Goal: Transaction & Acquisition: Purchase product/service

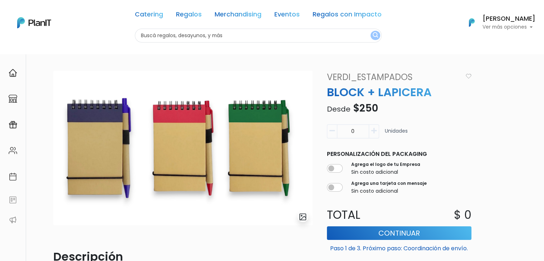
click at [154, 34] on input "text" at bounding box center [258, 36] width 247 height 14
type input "hallo"
click at [371, 31] on button "submit" at bounding box center [376, 35] width 10 height 9
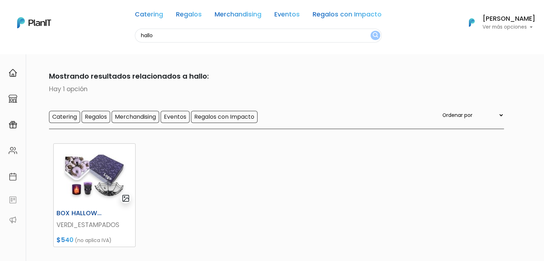
click at [85, 179] on img at bounding box center [95, 175] width 82 height 63
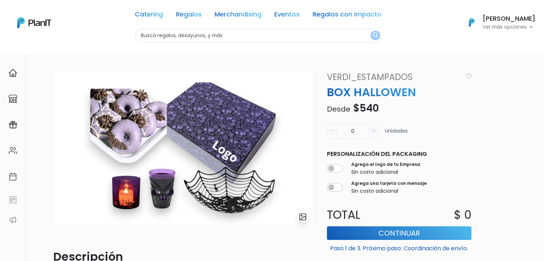
click at [161, 39] on input "text" at bounding box center [258, 36] width 247 height 14
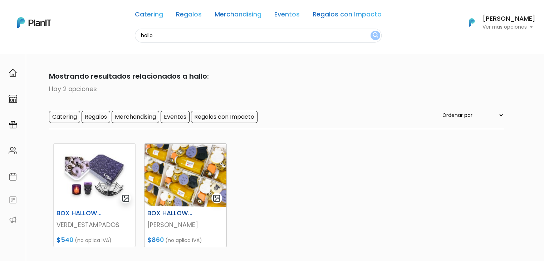
click at [177, 180] on img at bounding box center [186, 175] width 82 height 63
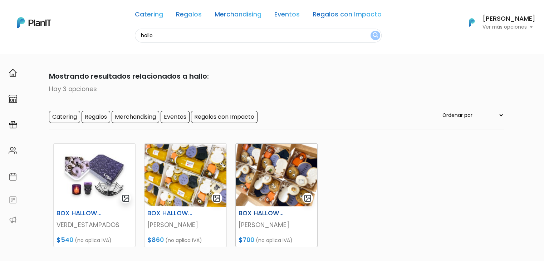
click at [273, 175] on img at bounding box center [277, 175] width 82 height 63
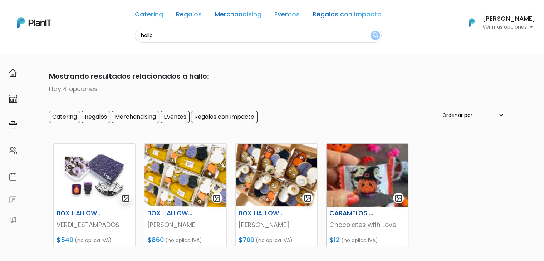
click at [370, 187] on img at bounding box center [368, 175] width 82 height 63
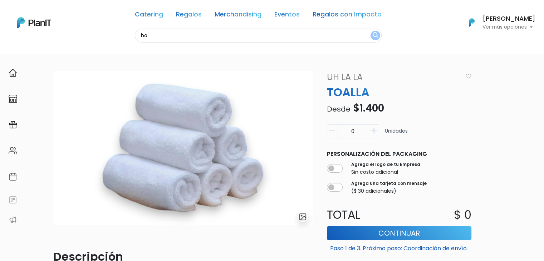
click at [156, 39] on input "ha" at bounding box center [258, 36] width 247 height 14
type input "h"
